Goal: Use online tool/utility

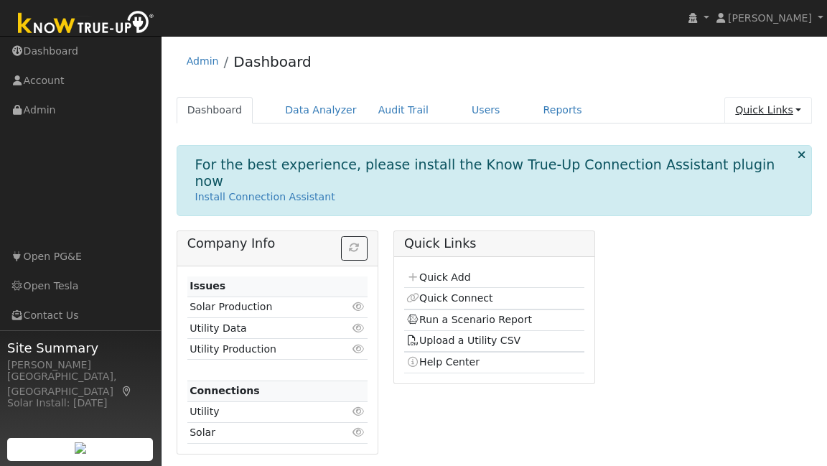
click at [773, 116] on link "Quick Links" at bounding box center [768, 110] width 88 height 27
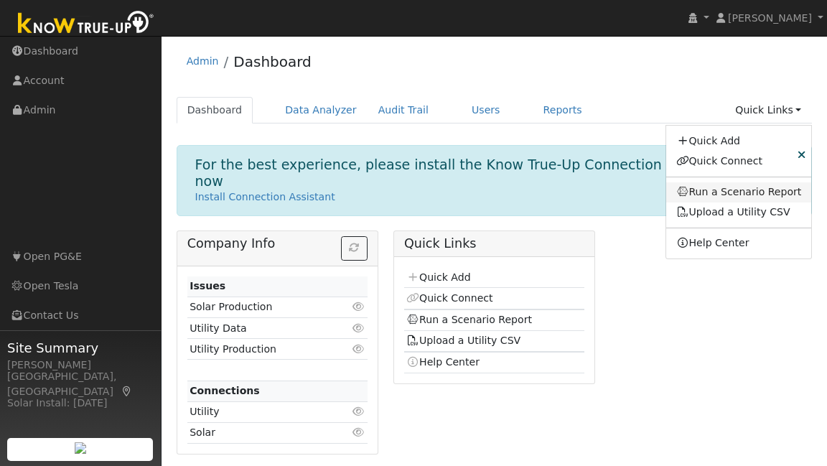
click at [745, 199] on link "Run a Scenario Report" at bounding box center [739, 192] width 146 height 20
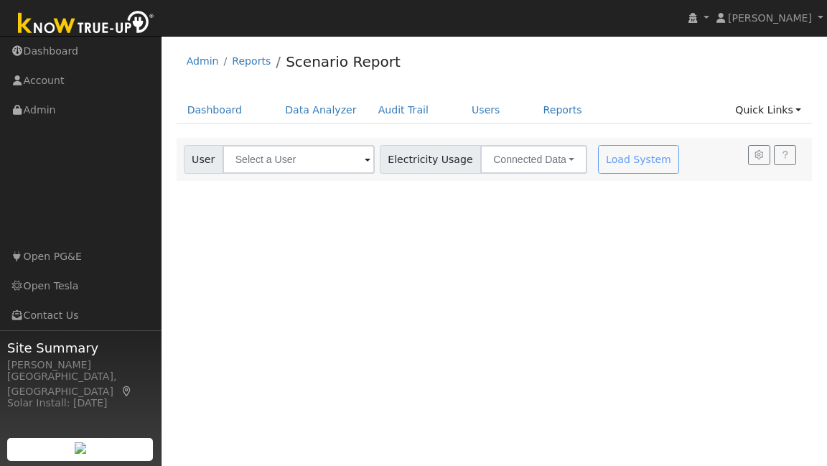
click at [364, 158] on span at bounding box center [367, 160] width 6 height 17
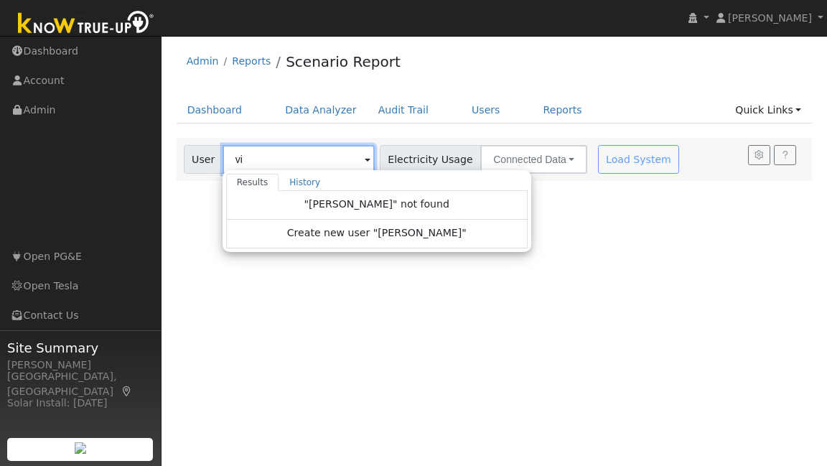
type input "v"
